Goal: Navigation & Orientation: Find specific page/section

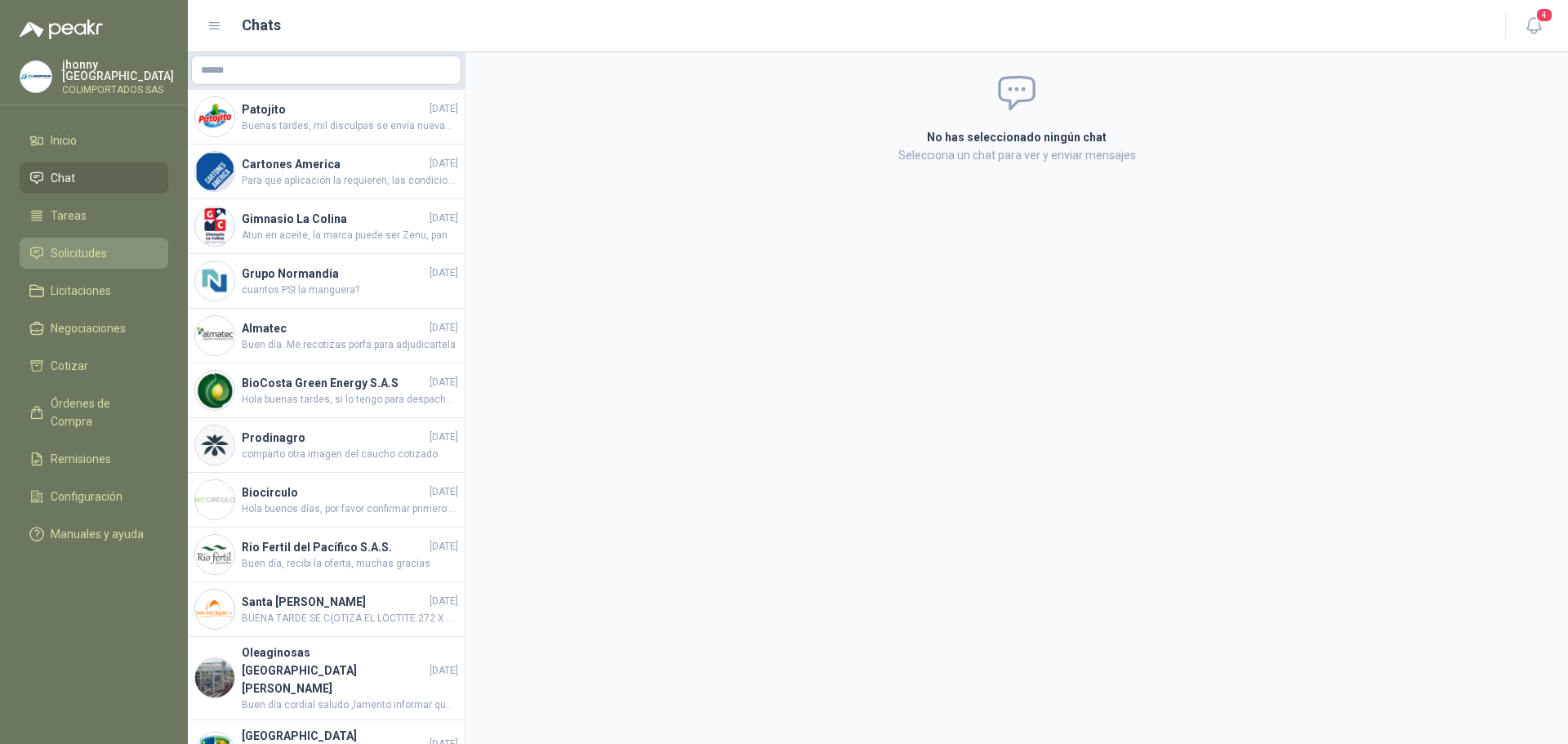
click at [87, 244] on span "Solicitudes" at bounding box center [79, 253] width 56 height 18
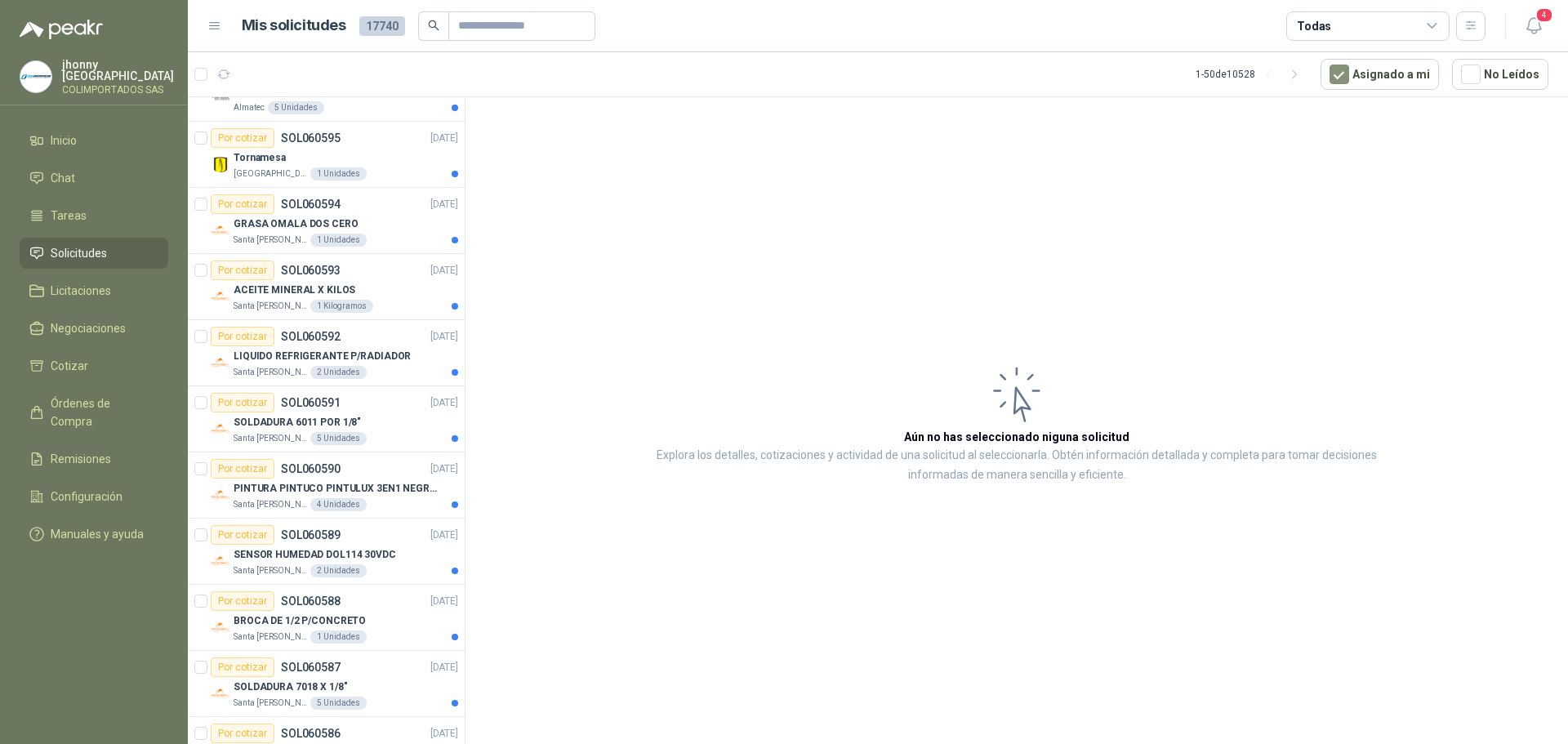
scroll to position [1384, 0]
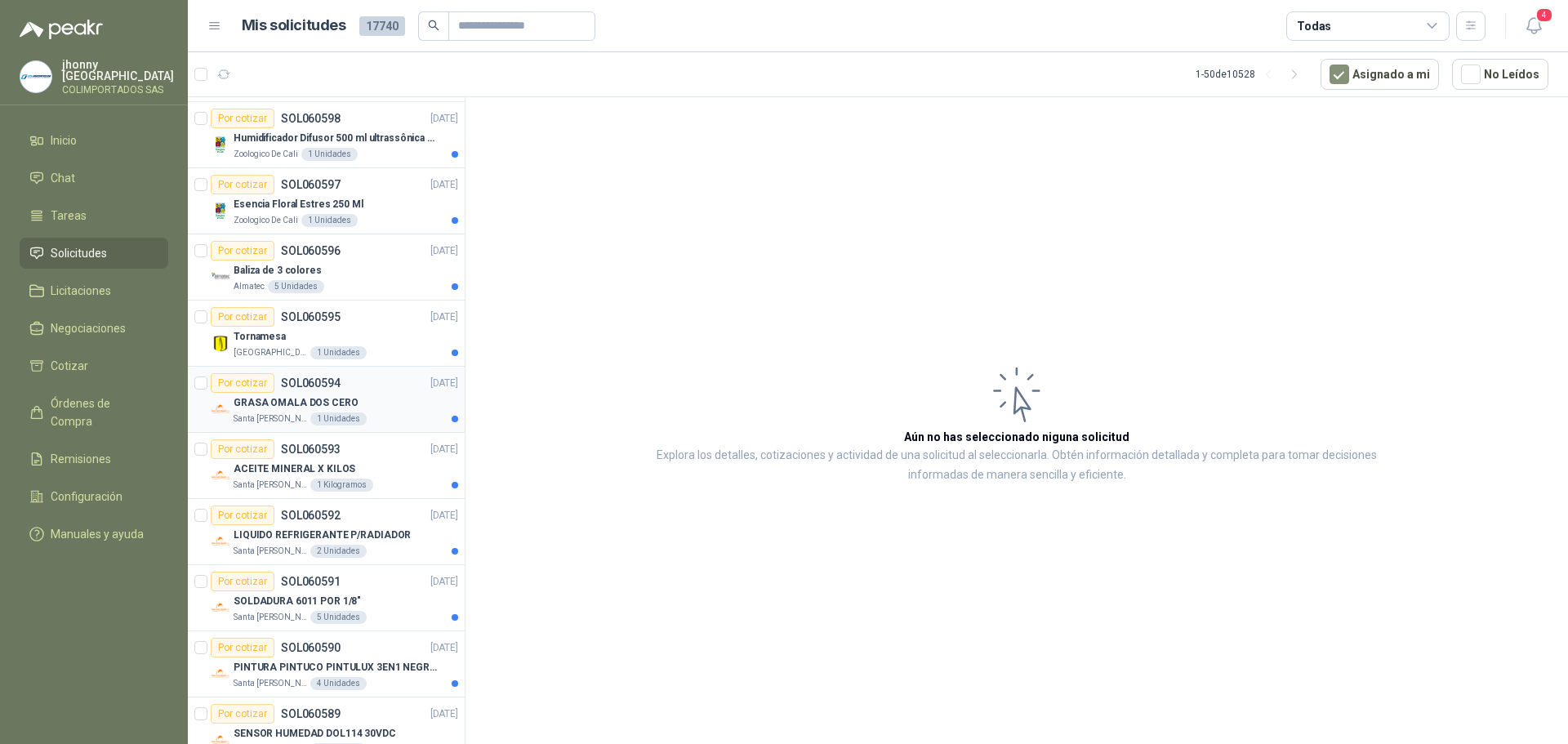
click at [276, 418] on p "Santa [PERSON_NAME]" at bounding box center [271, 418] width 74 height 13
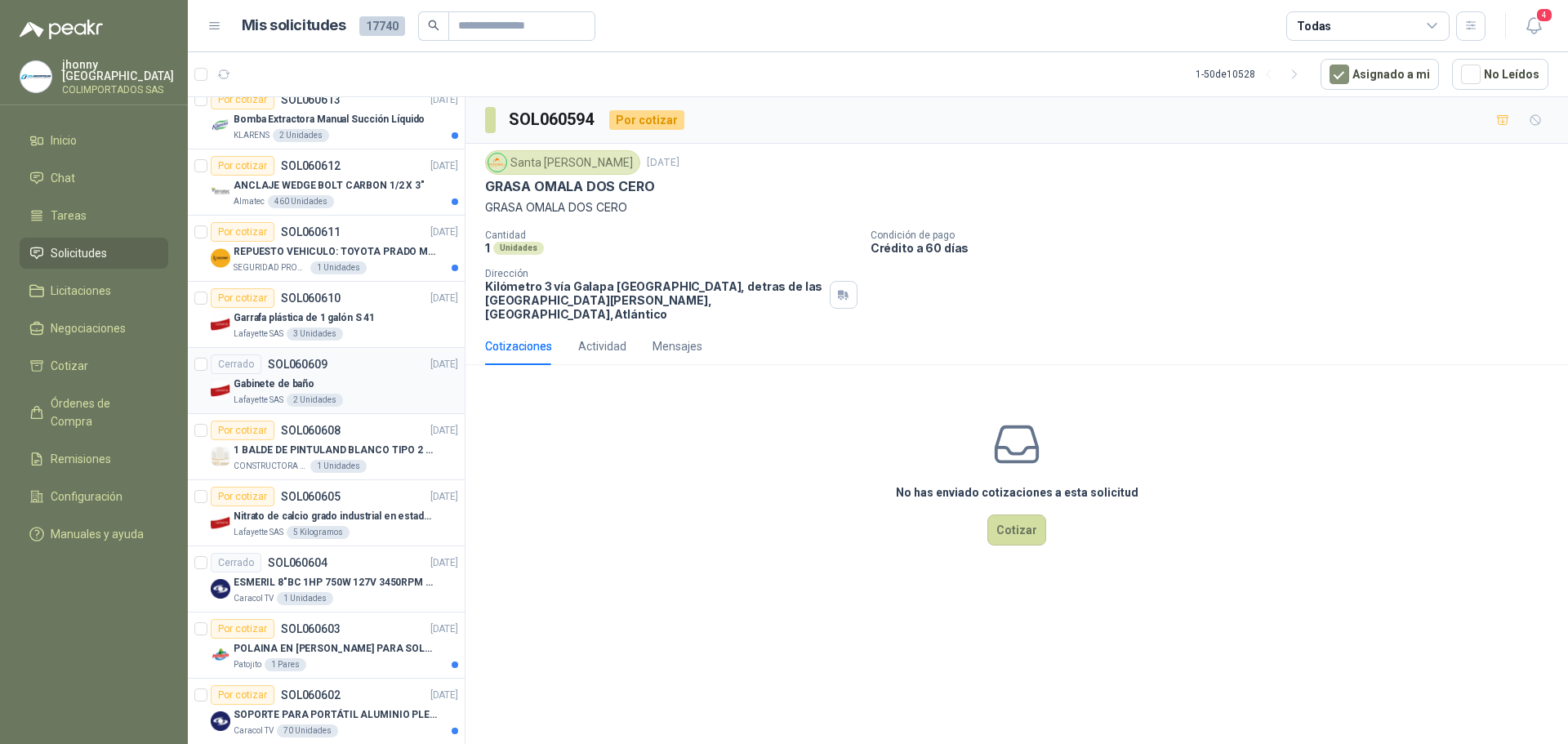
scroll to position [567, 0]
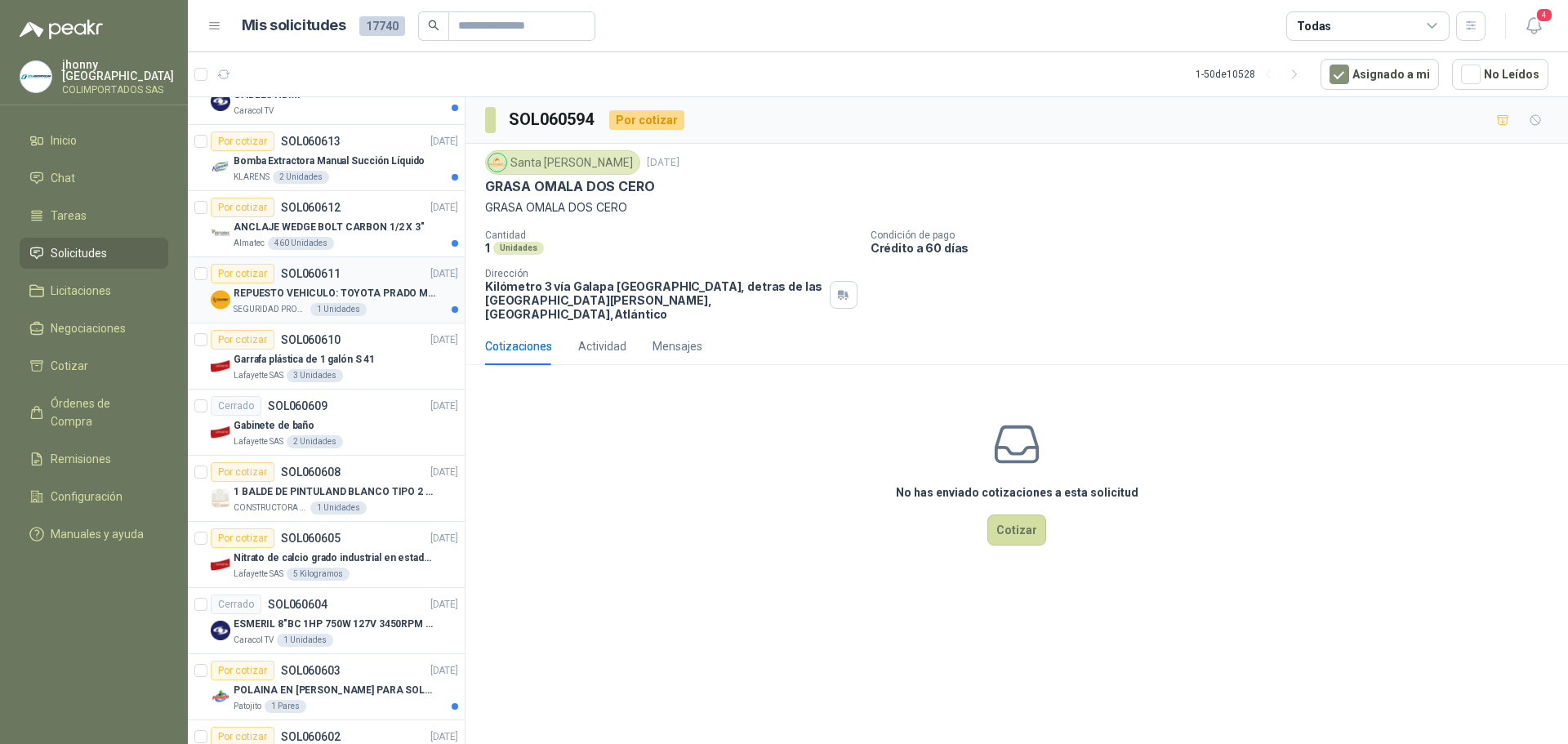
click at [322, 283] on div "Por cotizar SOL060611" at bounding box center [276, 273] width 130 height 19
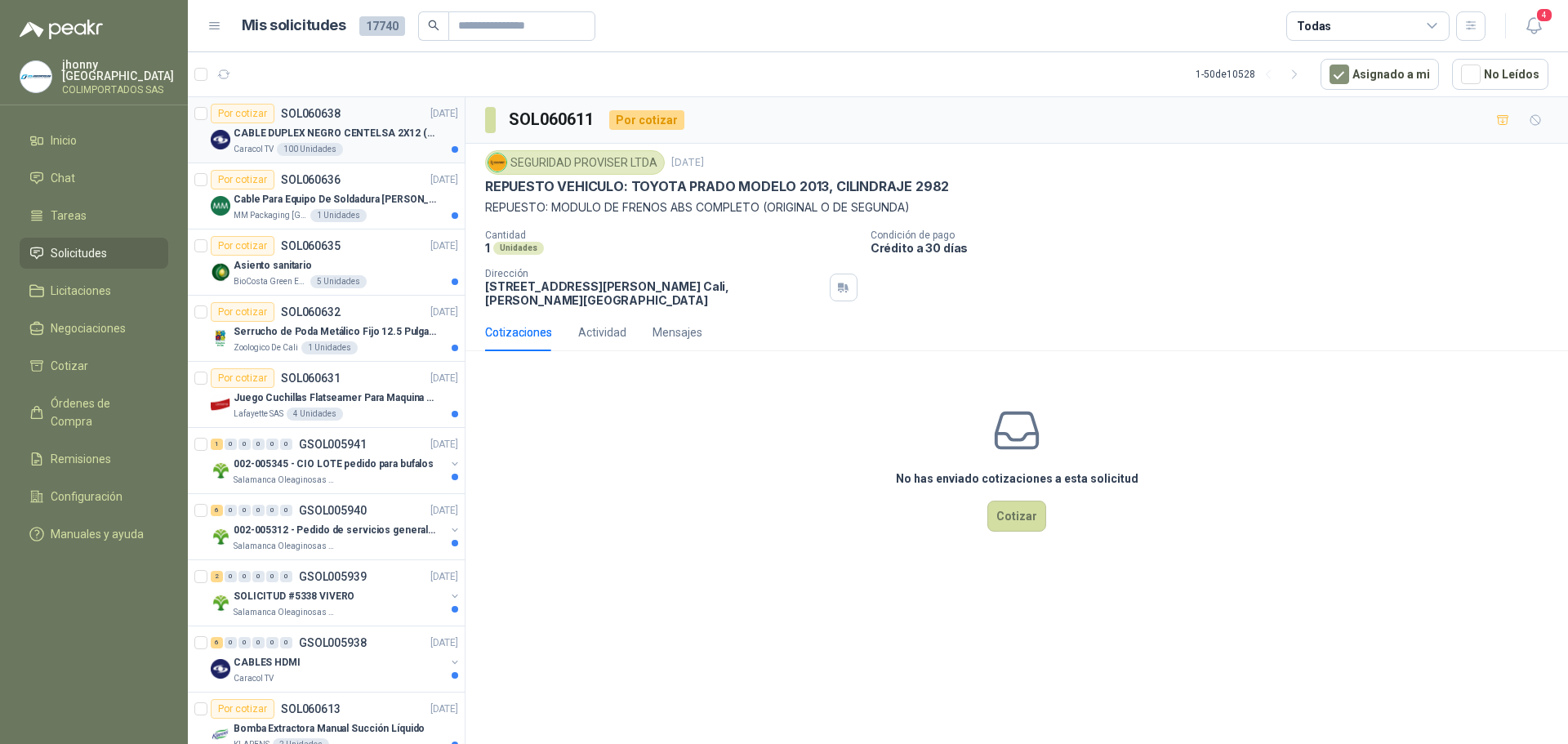
click at [374, 119] on div "Por cotizar SOL060638 [DATE]" at bounding box center [334, 113] width 248 height 19
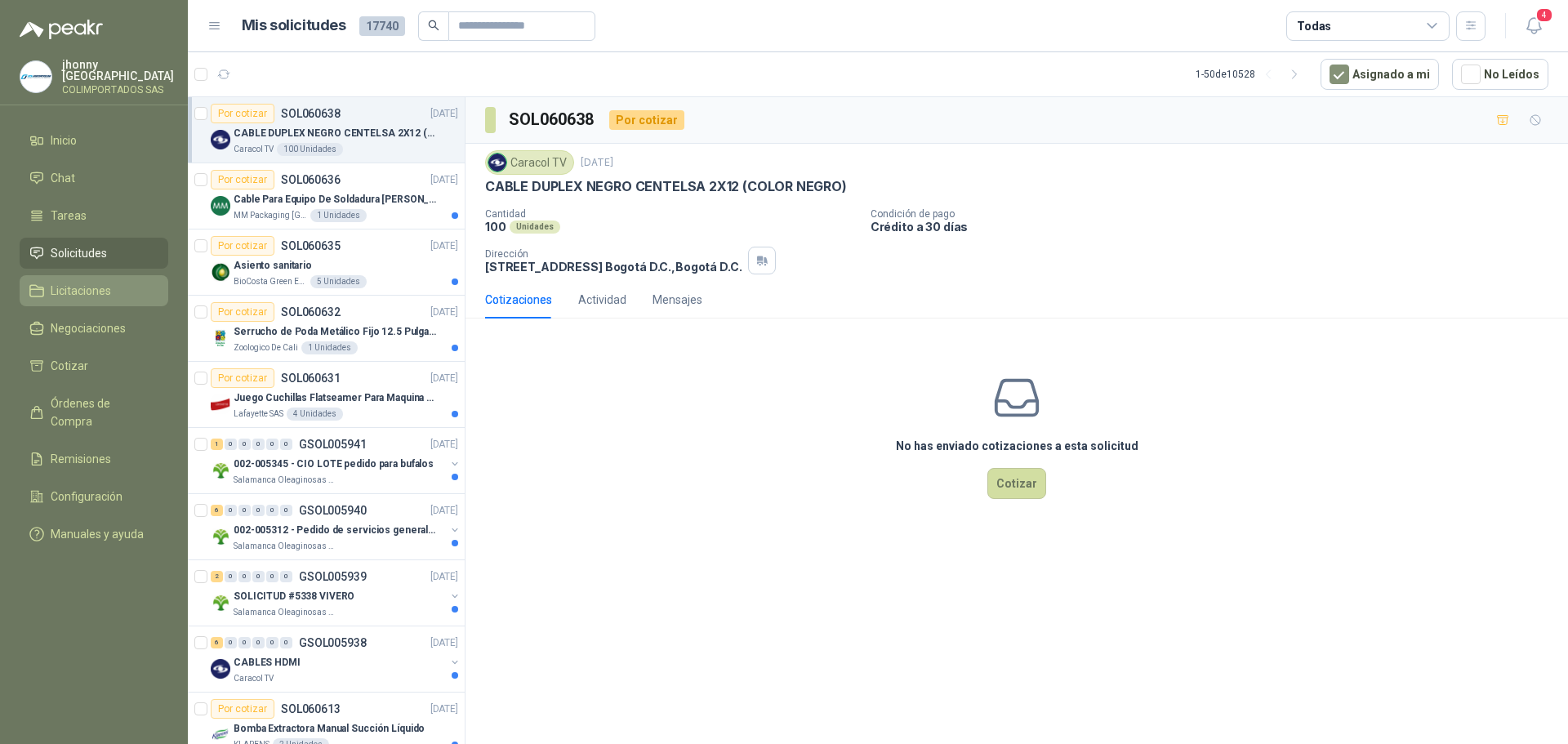
click at [87, 275] on link "Licitaciones" at bounding box center [94, 290] width 149 height 31
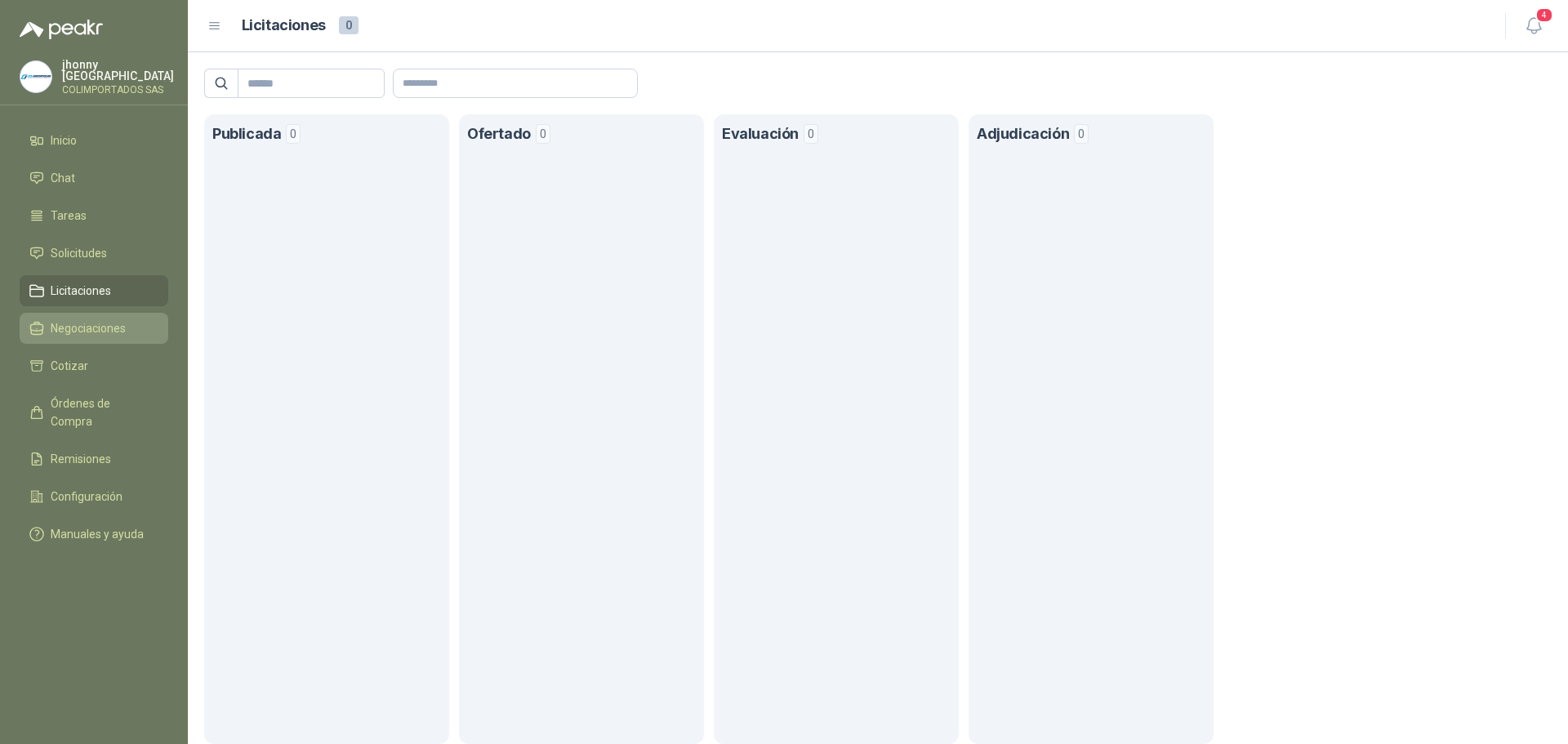
click at [88, 322] on span "Negociaciones" at bounding box center [88, 328] width 75 height 18
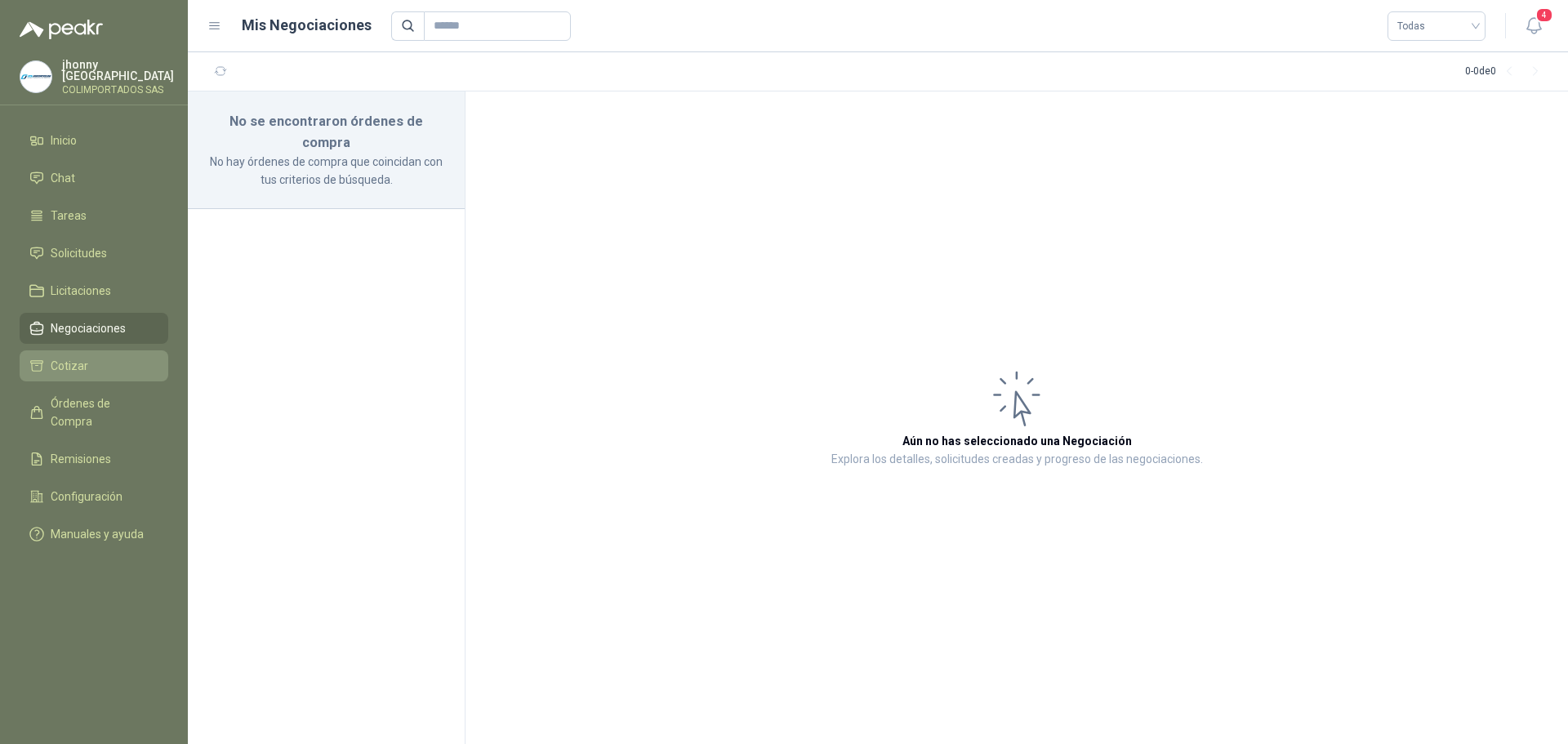
click at [81, 361] on span "Cotizar" at bounding box center [69, 366] width 38 height 18
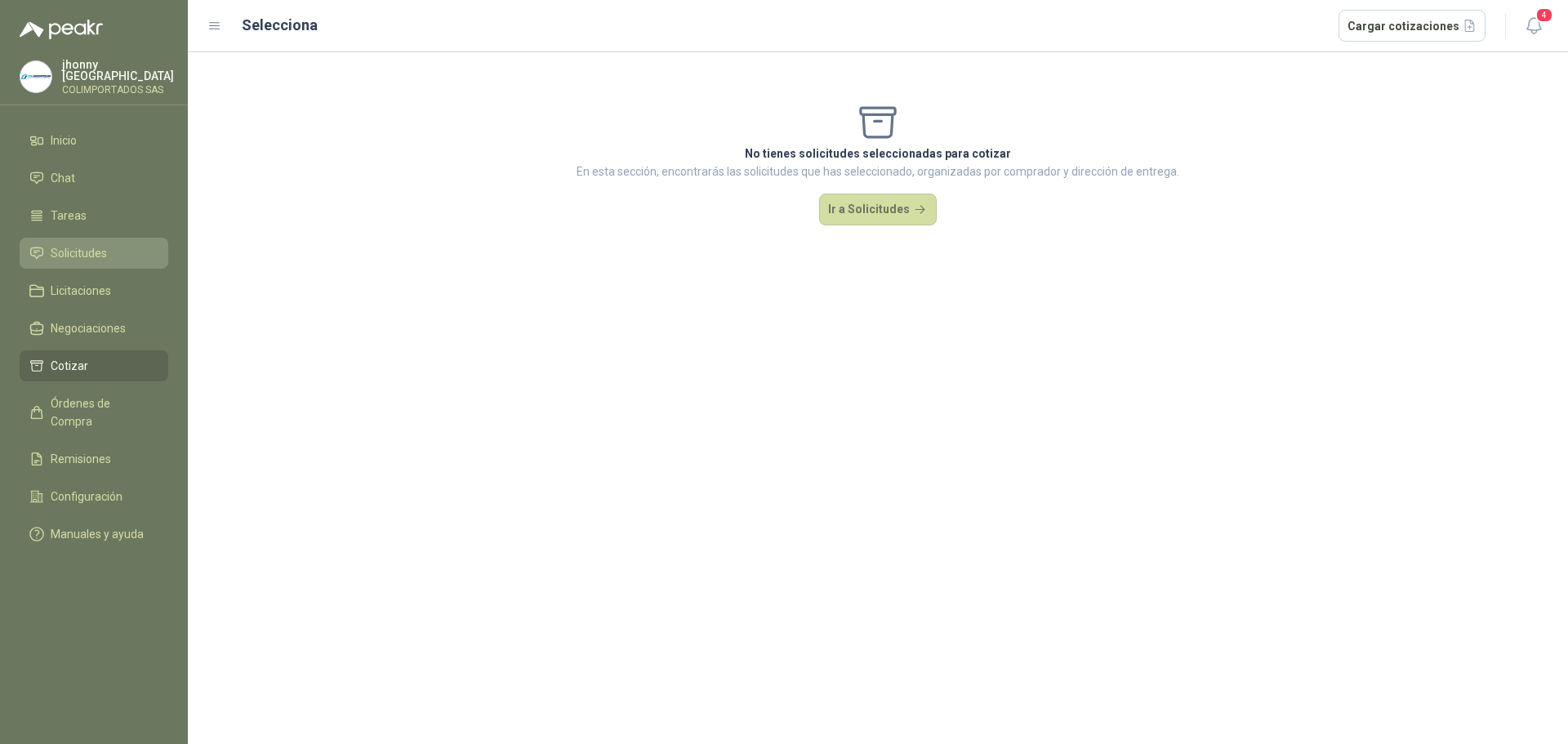
click at [88, 255] on span "Solicitudes" at bounding box center [79, 253] width 56 height 18
